Goal: Information Seeking & Learning: Find specific fact

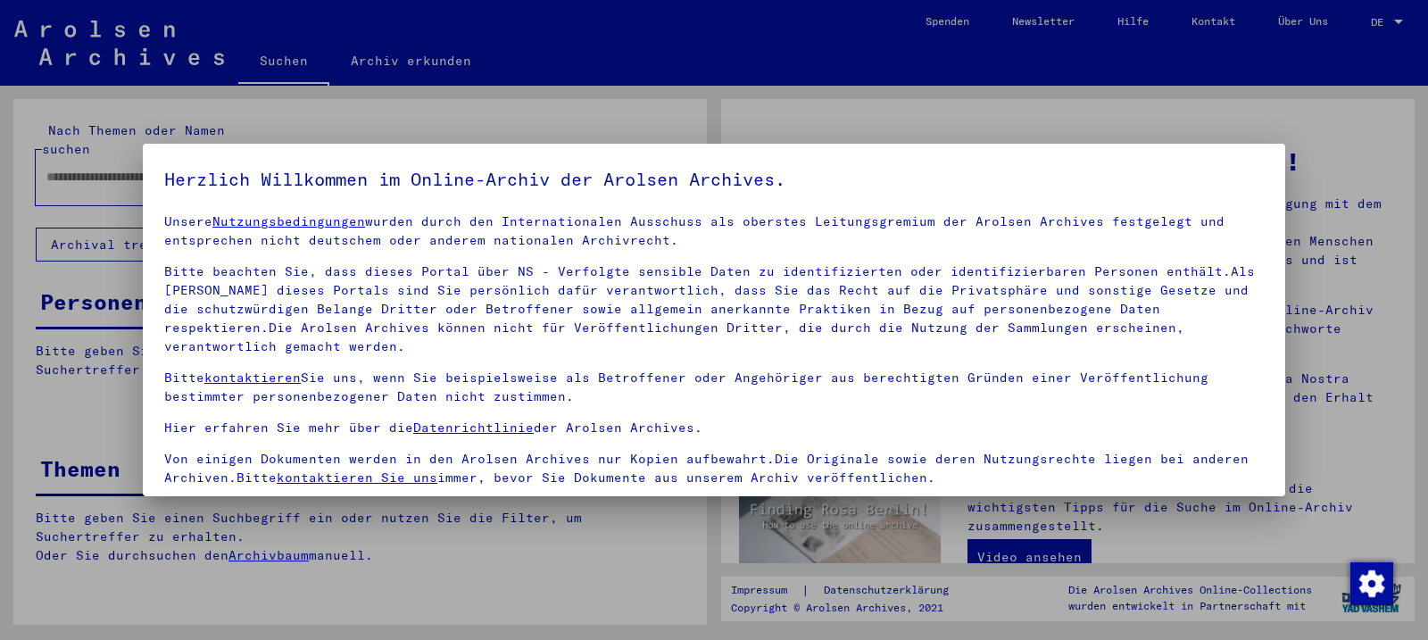
scroll to position [153, 0]
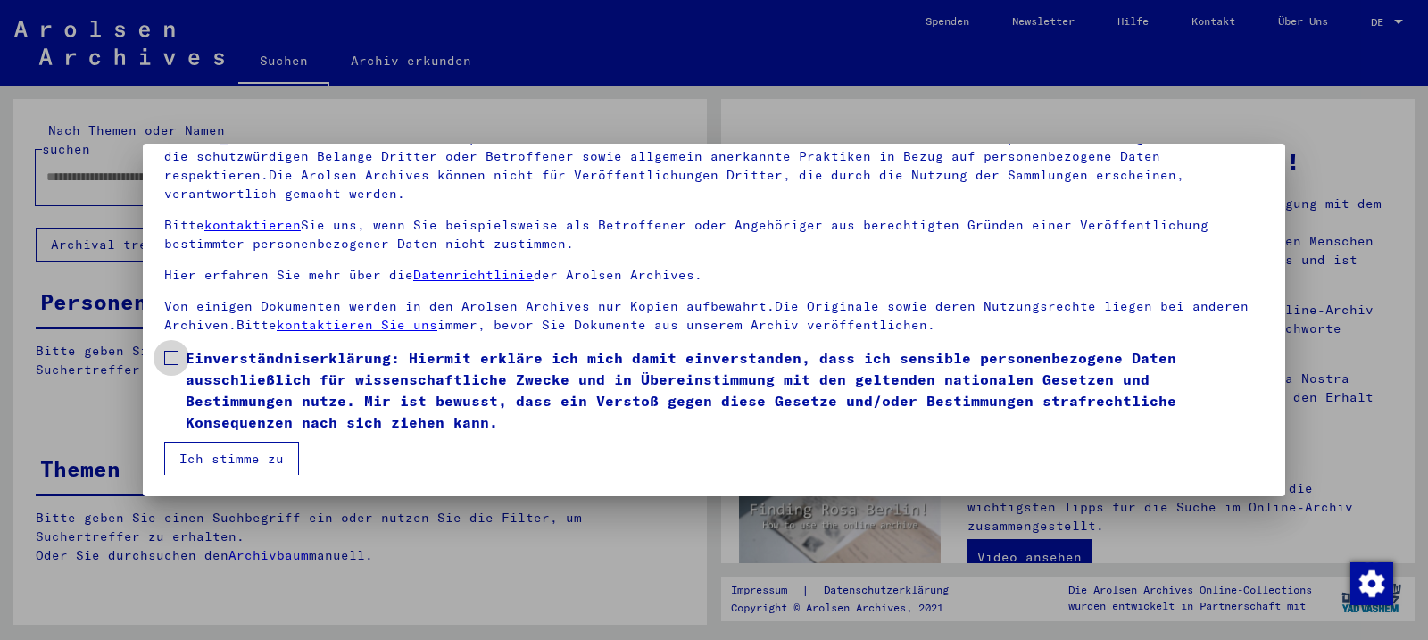
click at [173, 362] on span at bounding box center [171, 358] width 14 height 14
click at [209, 459] on button "Ich stimme zu" at bounding box center [231, 459] width 135 height 34
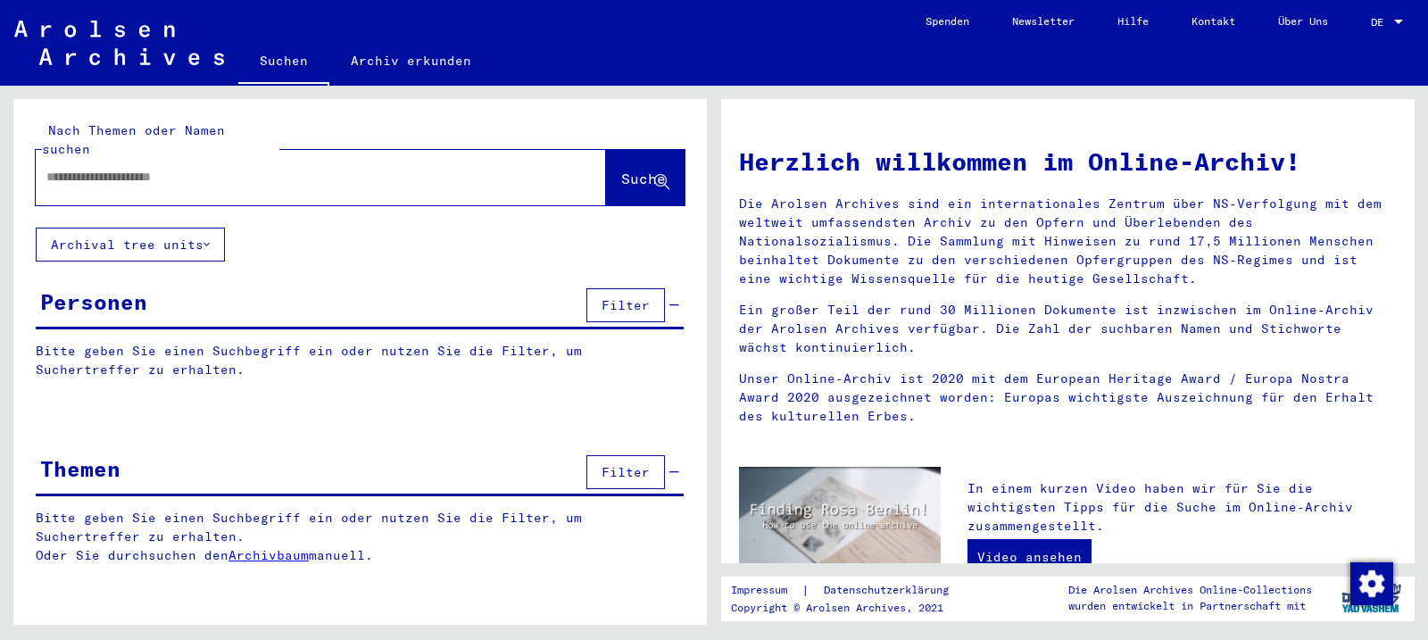
click at [119, 168] on input "text" at bounding box center [299, 177] width 506 height 19
type input "**********"
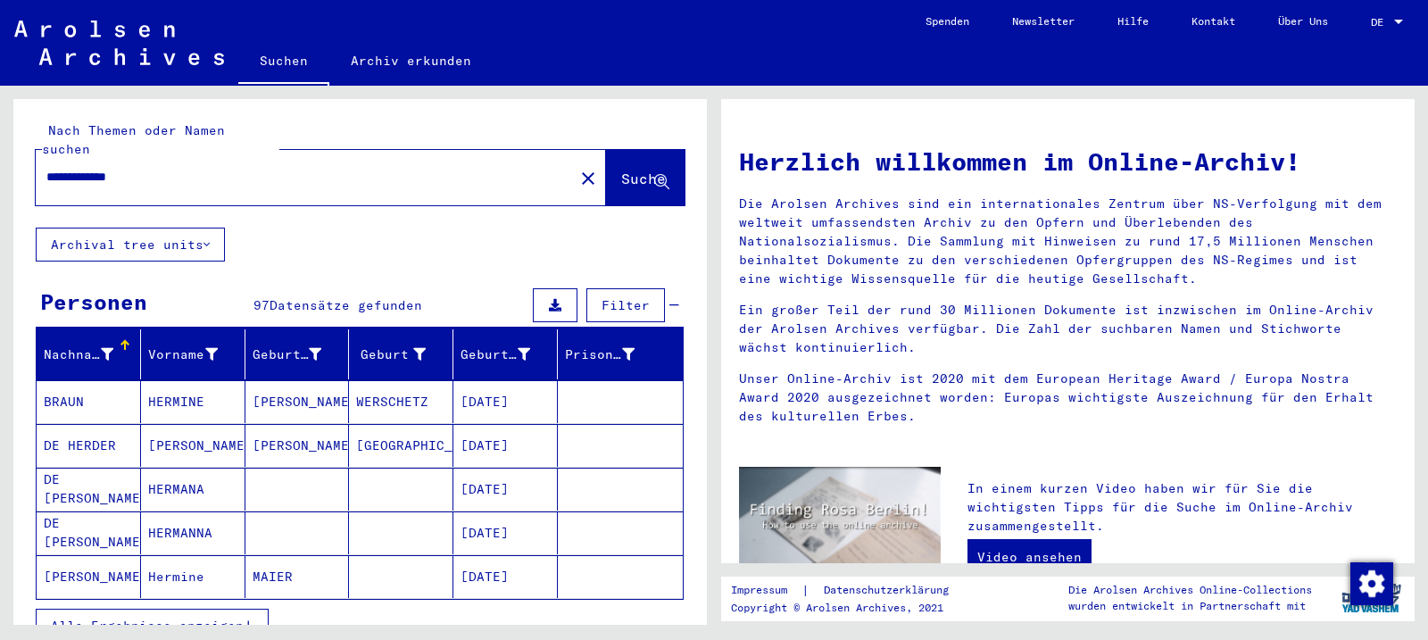
click at [216, 618] on span "Alle Ergebnisse anzeigen" at bounding box center [147, 626] width 193 height 16
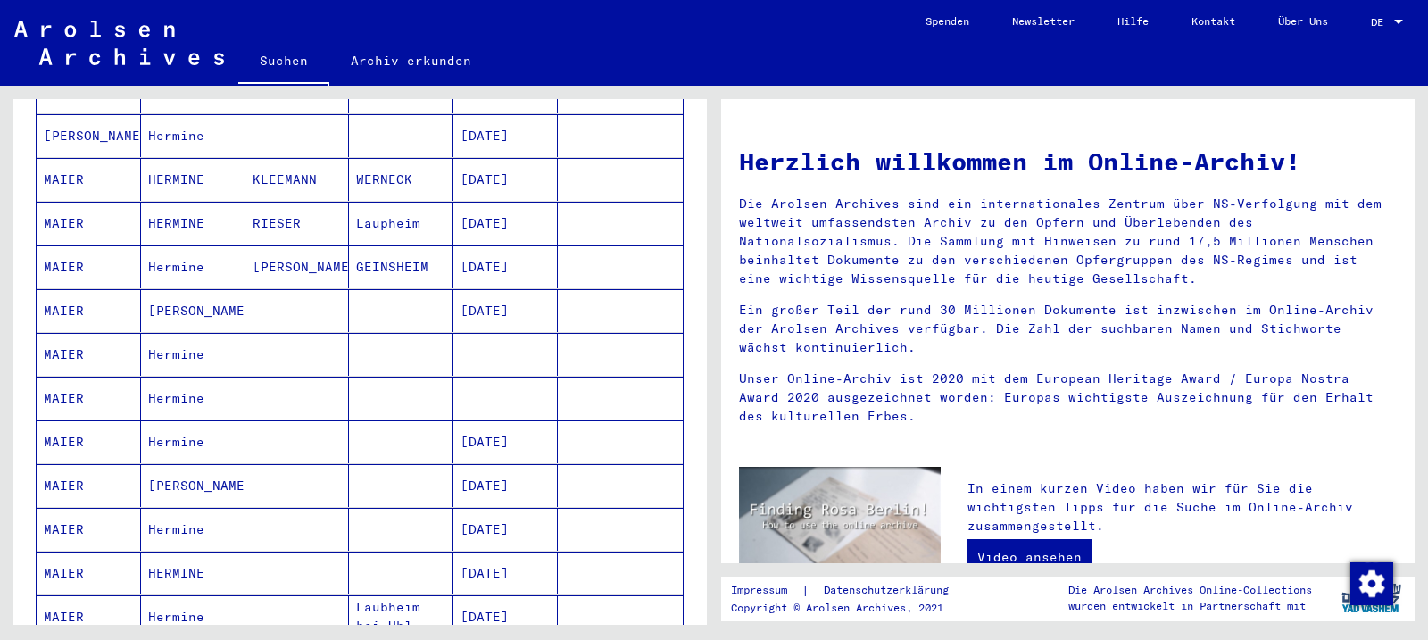
scroll to position [937, 0]
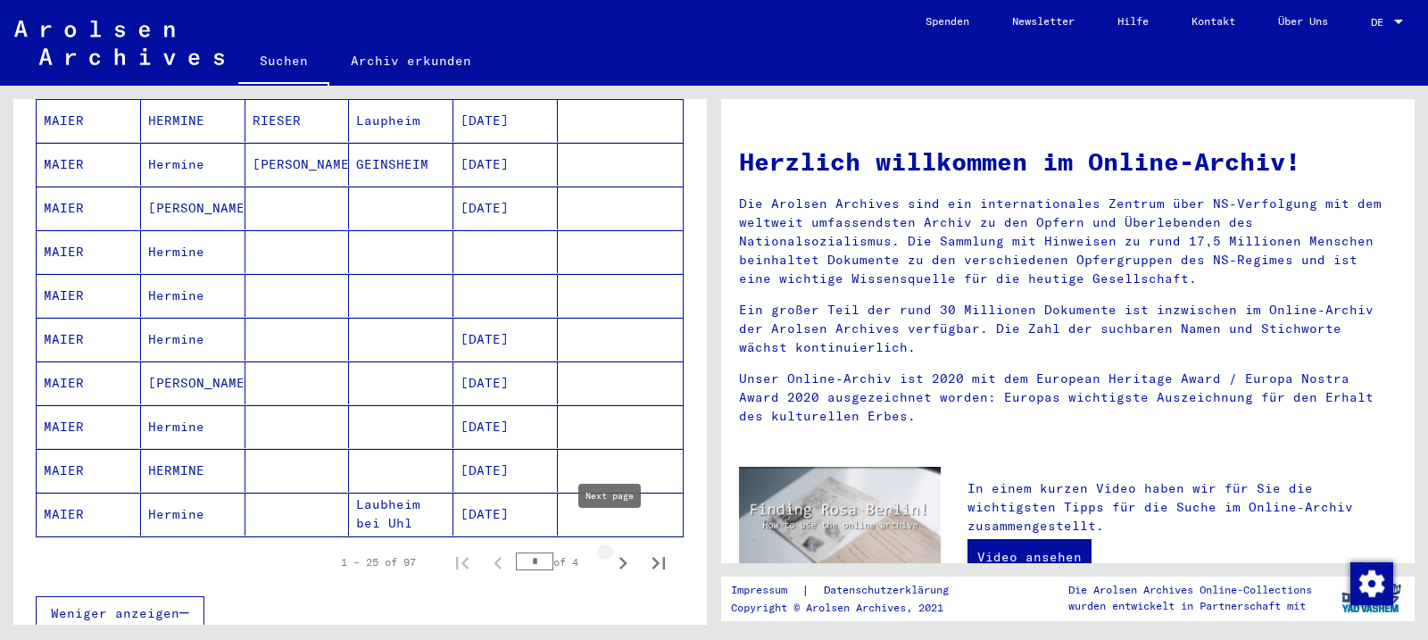
click at [614, 551] on icon "Next page" at bounding box center [622, 563] width 25 height 25
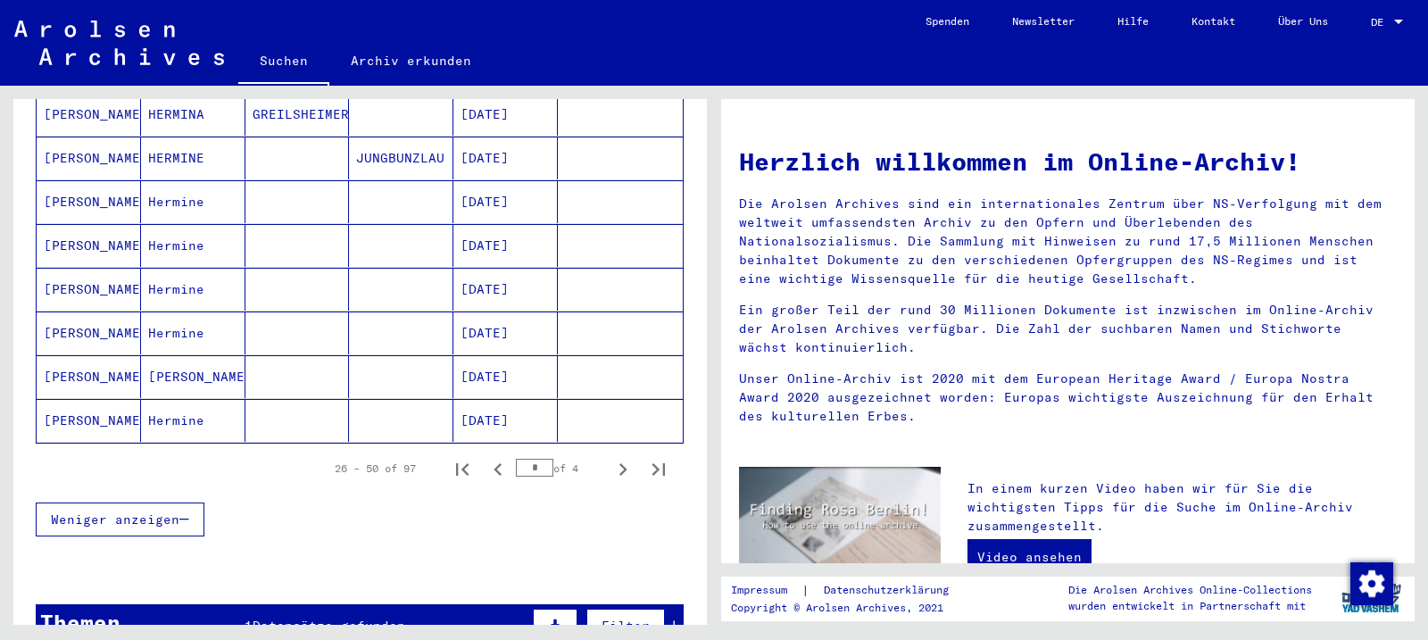
scroll to position [1183, 0]
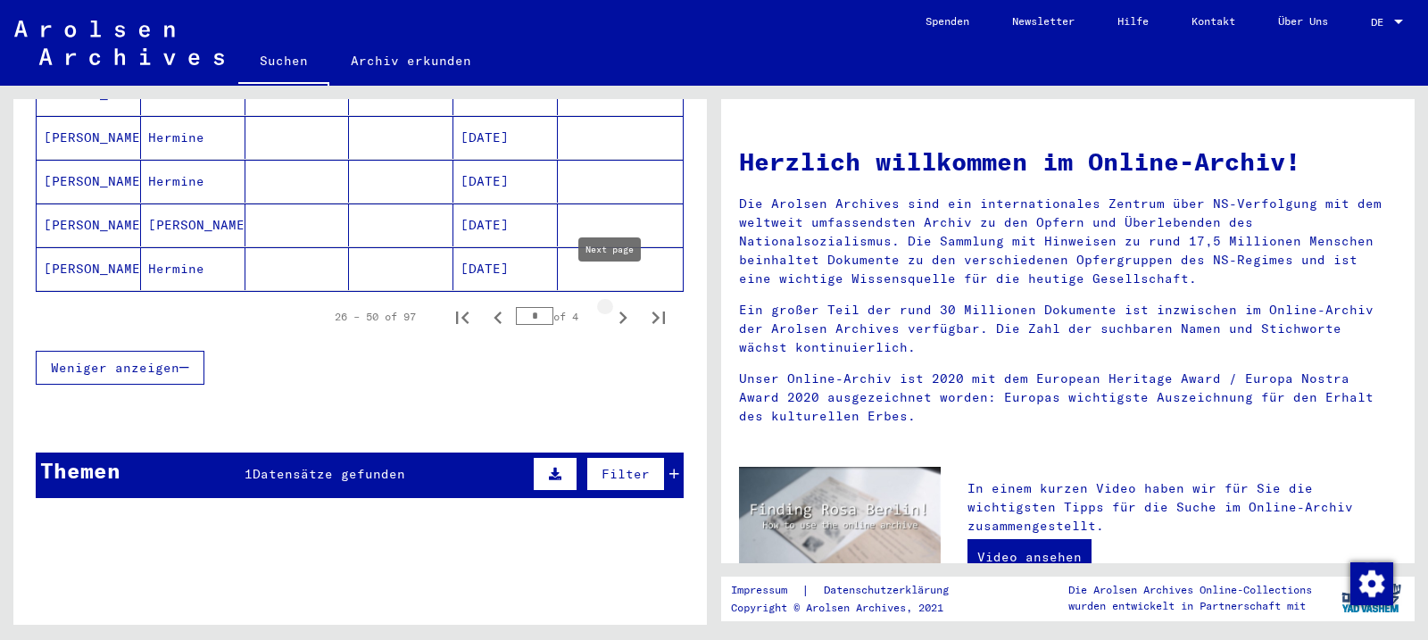
click at [610, 305] on icon "Next page" at bounding box center [622, 317] width 25 height 25
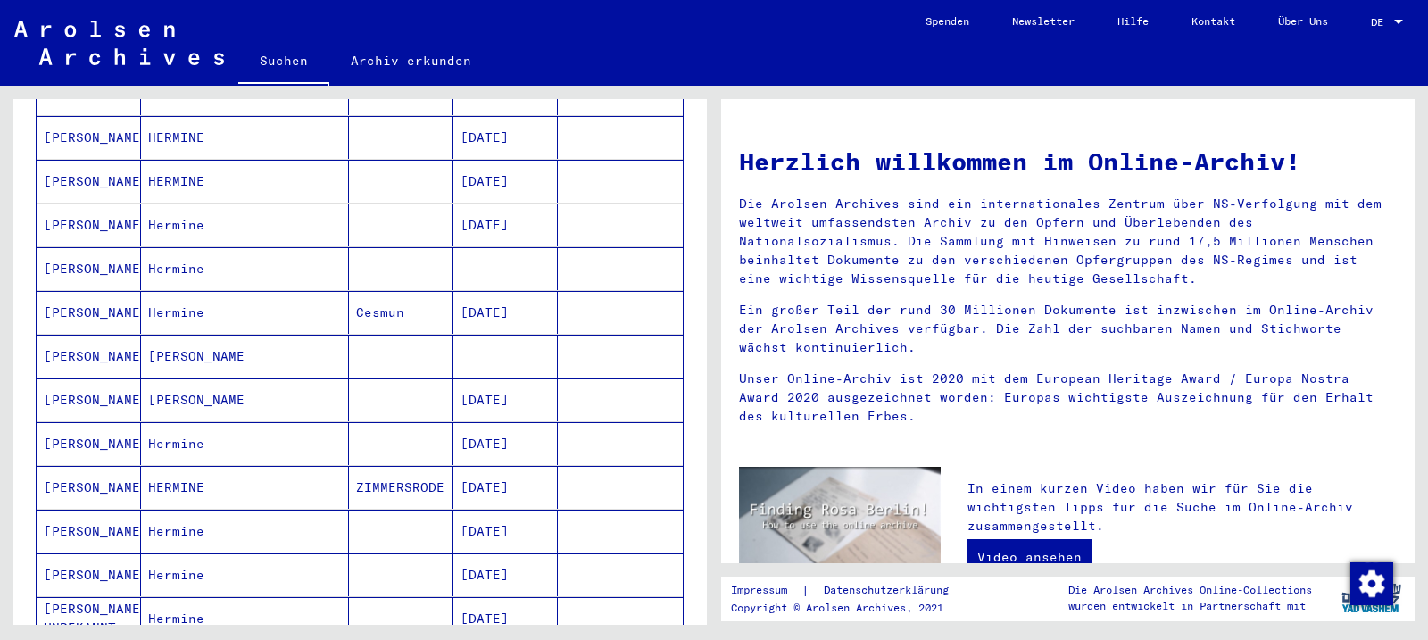
scroll to position [995, 0]
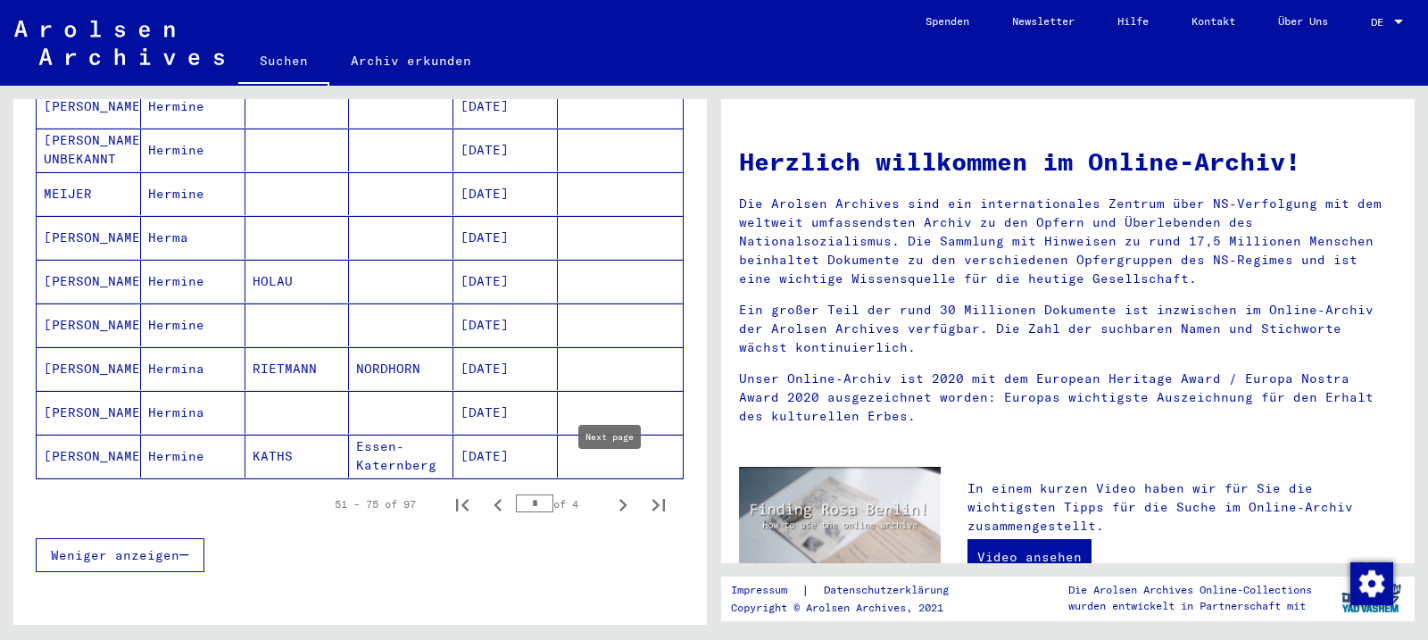
click at [610, 493] on icon "Next page" at bounding box center [622, 505] width 25 height 25
type input "*"
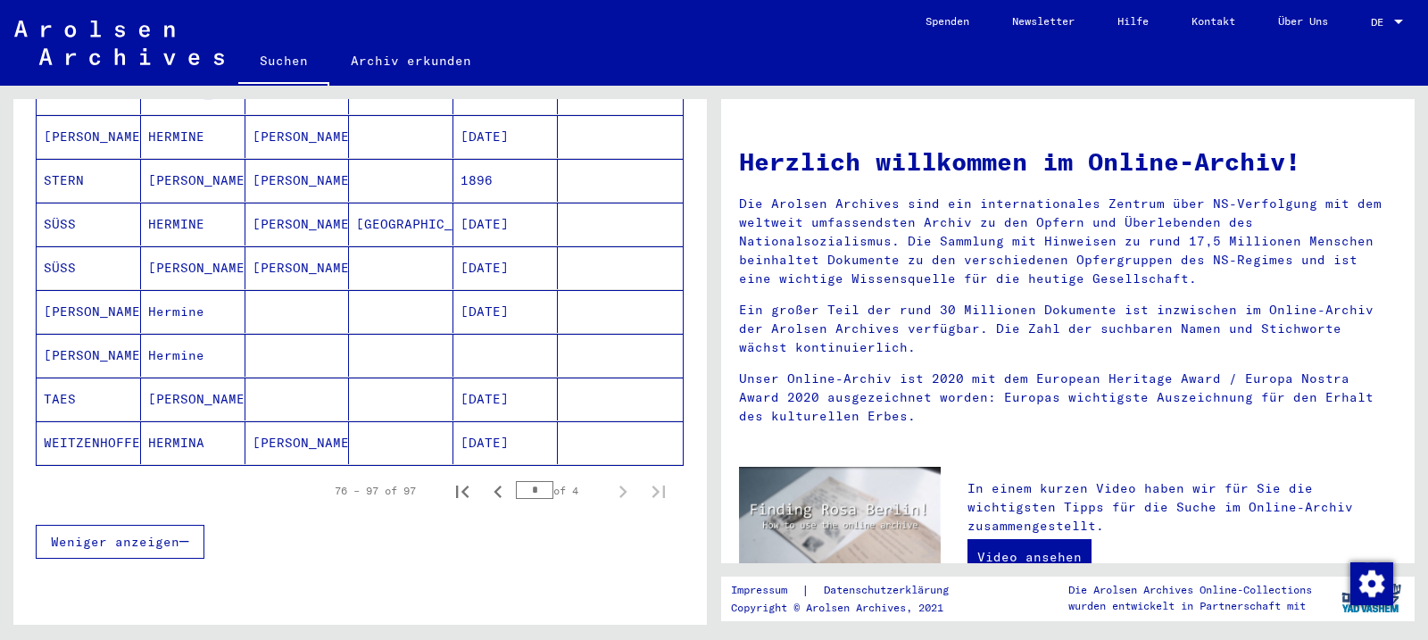
scroll to position [901, 0]
